Goal: Find specific page/section: Find specific page/section

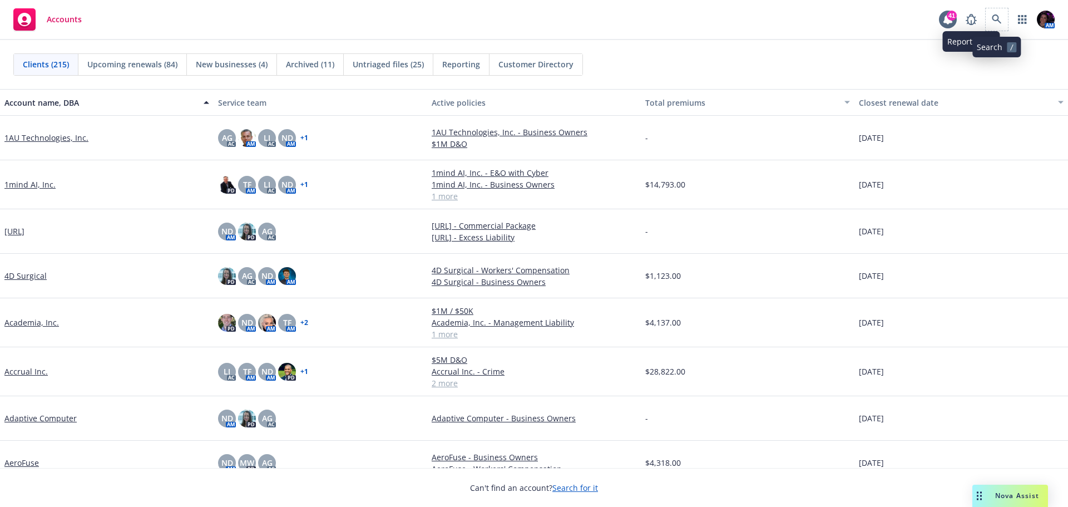
click at [1006, 12] on span at bounding box center [997, 19] width 22 height 22
click at [997, 15] on icon at bounding box center [997, 19] width 10 height 10
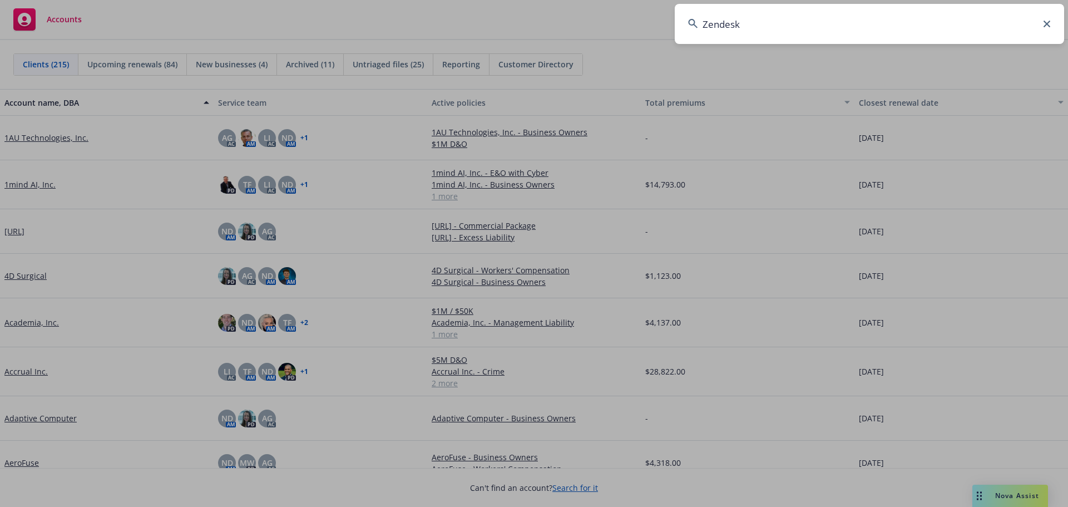
type input "Zendesk"
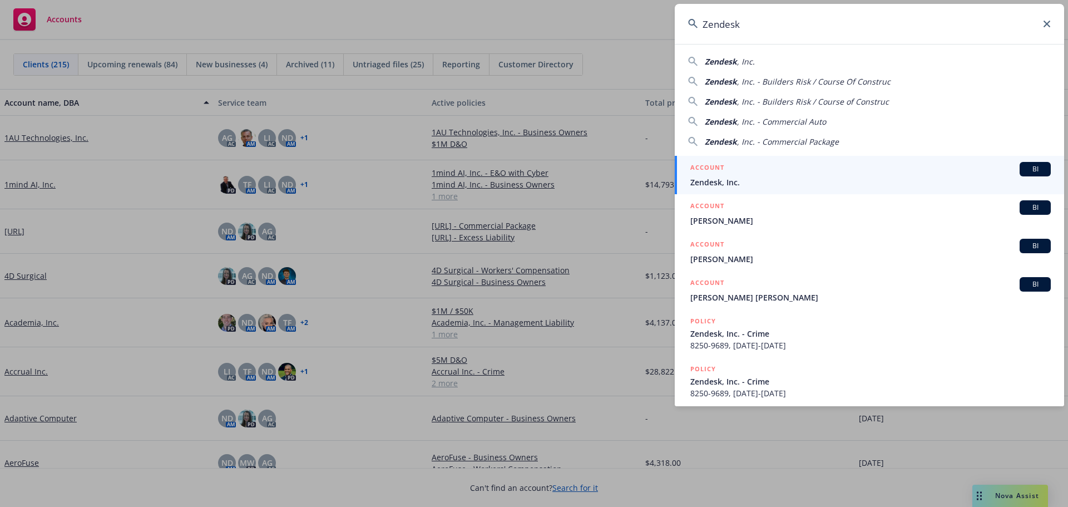
click at [762, 169] on div "ACCOUNT BI" at bounding box center [870, 169] width 360 height 14
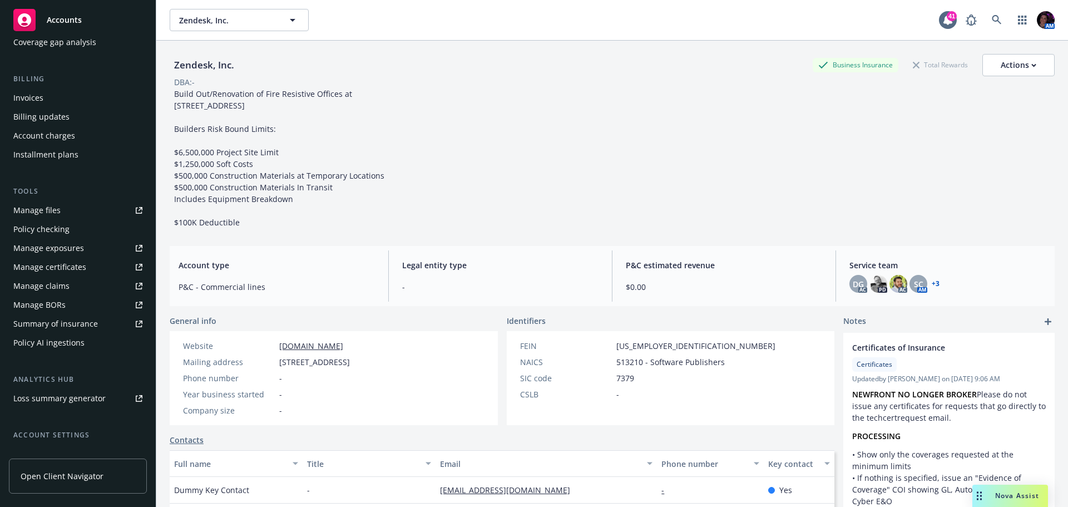
scroll to position [223, 0]
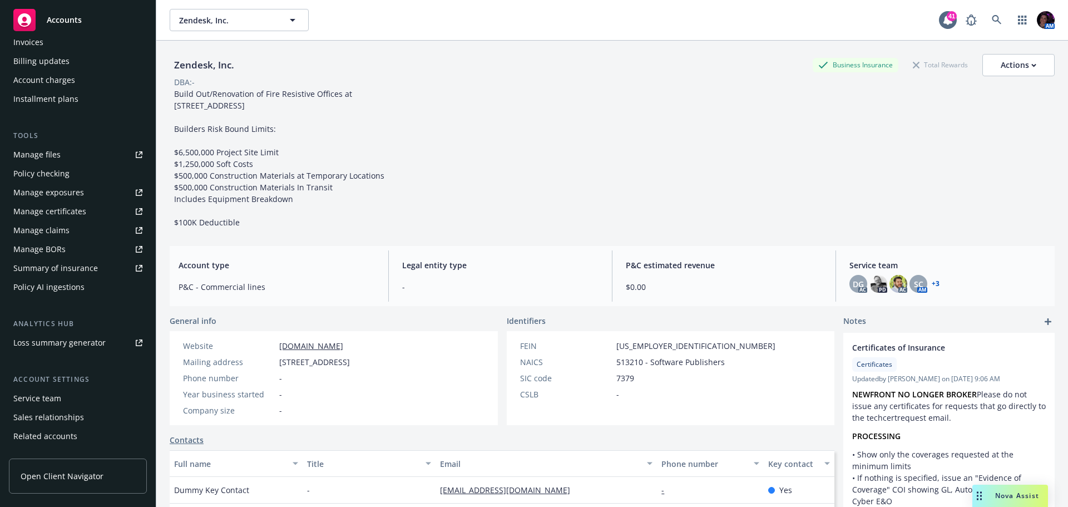
click at [50, 399] on div "Service team" at bounding box center [37, 398] width 48 height 18
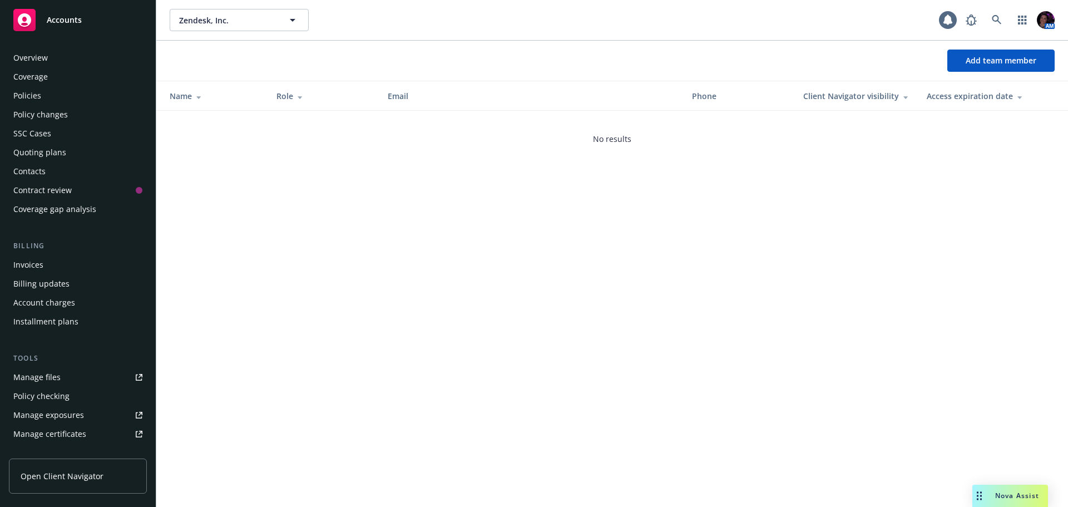
scroll to position [256, 0]
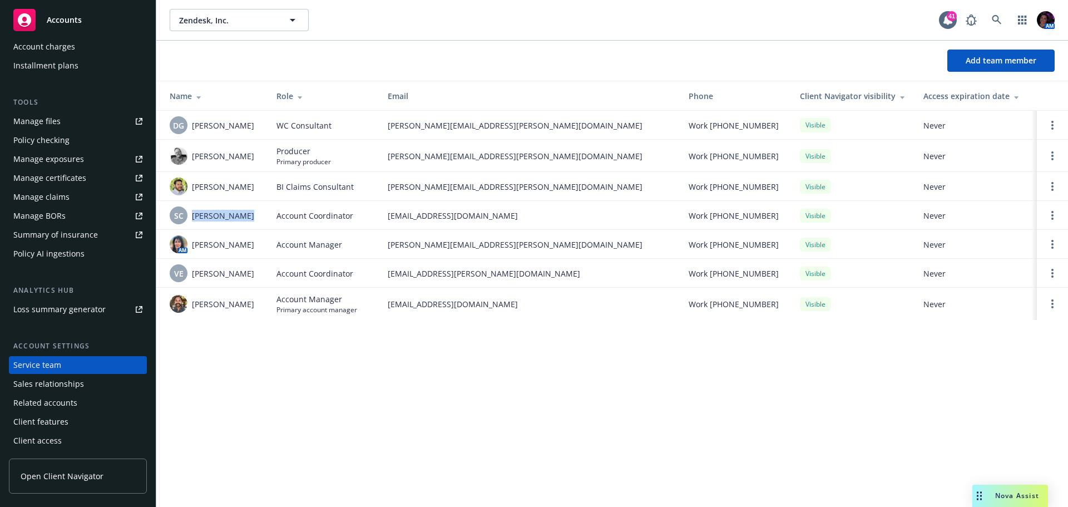
drag, startPoint x: 243, startPoint y: 217, endPoint x: 192, endPoint y: 217, distance: 50.6
click at [192, 217] on div "SC [PERSON_NAME]" at bounding box center [214, 215] width 89 height 18
copy span "[PERSON_NAME]"
click at [95, 22] on div "Accounts" at bounding box center [77, 20] width 129 height 22
